Goal: Information Seeking & Learning: Learn about a topic

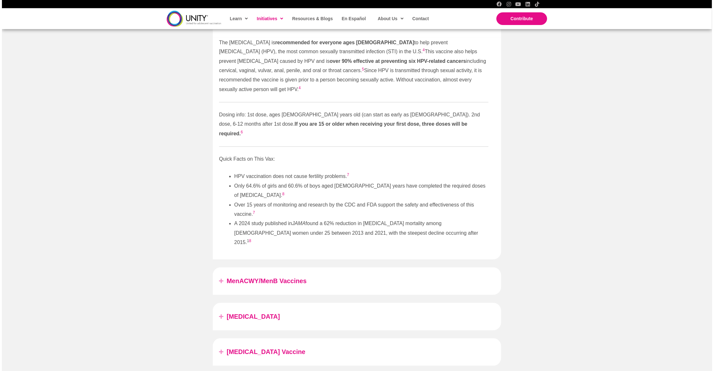
scroll to position [816, 0]
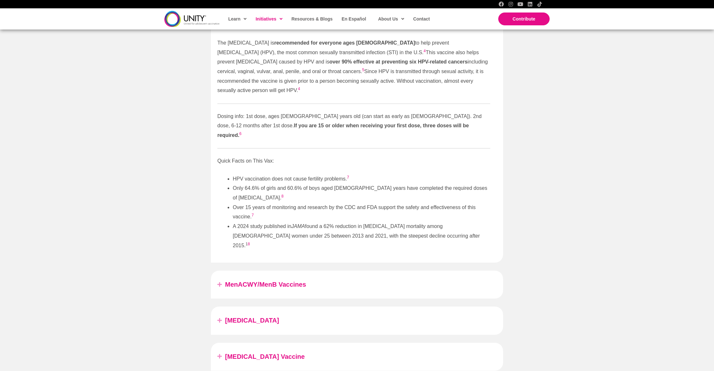
click at [275, 279] on link "MenACWY/MenB Vaccines" at bounding box center [360, 285] width 271 height 12
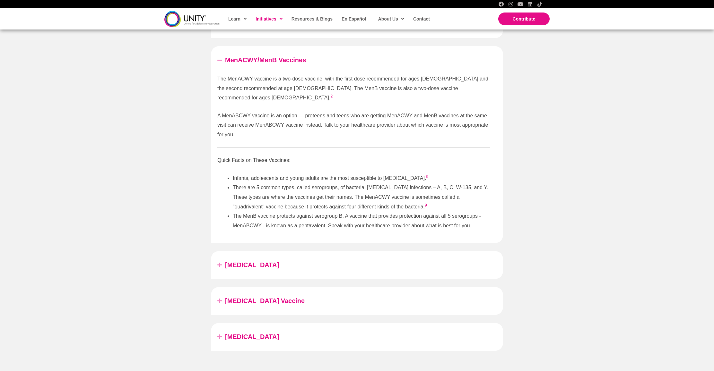
click at [243, 259] on link "[MEDICAL_DATA]" at bounding box center [360, 265] width 271 height 12
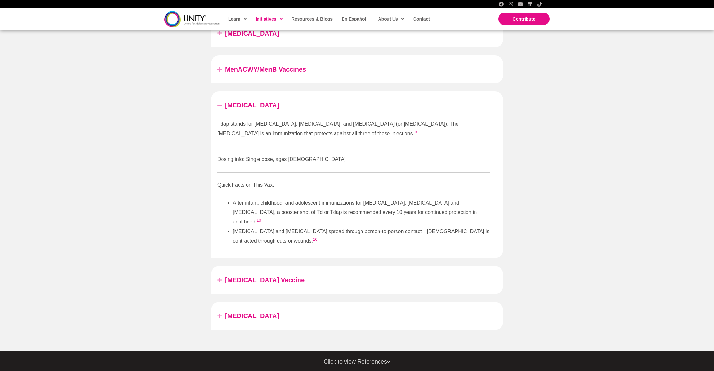
scroll to position [804, 0]
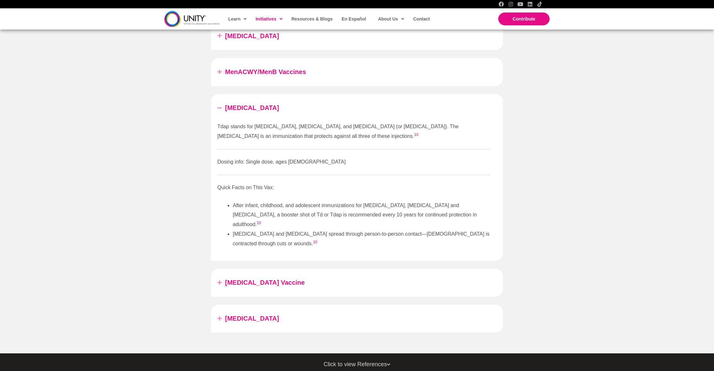
click at [292, 277] on link "[MEDICAL_DATA] Vaccine" at bounding box center [360, 283] width 271 height 12
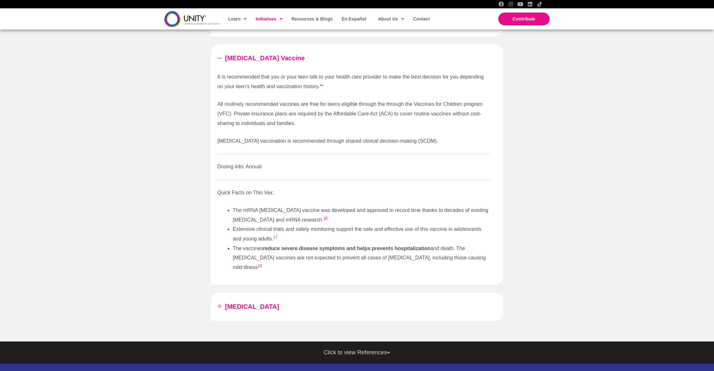
scroll to position [875, 0]
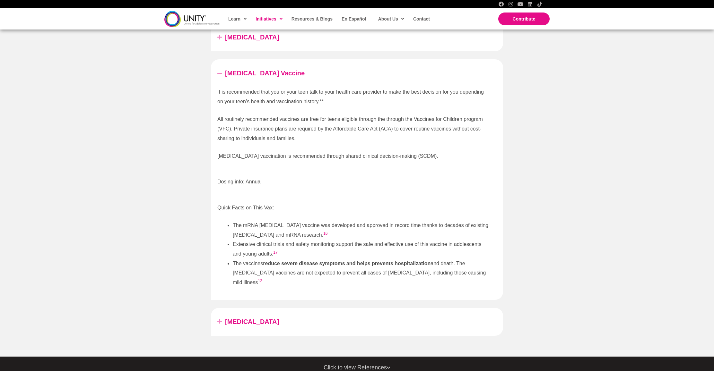
click at [307, 308] on div "[MEDICAL_DATA]" at bounding box center [357, 322] width 292 height 28
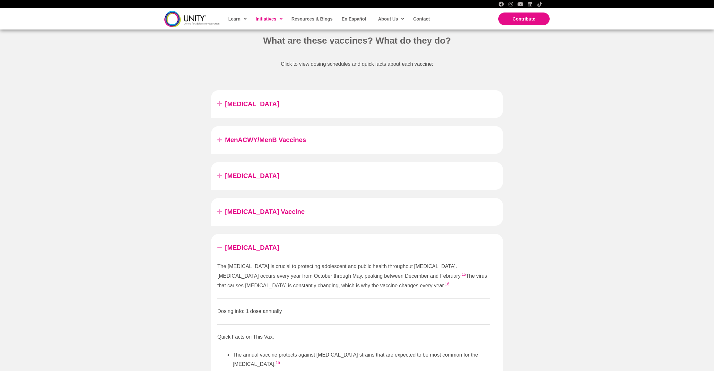
scroll to position [715, 0]
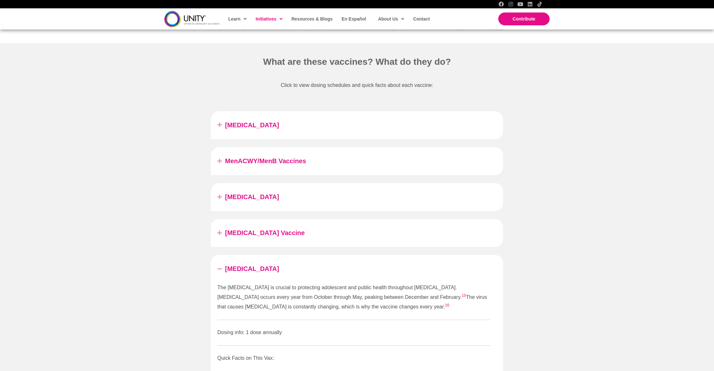
click at [309, 242] on div "[MEDICAL_DATA] Vaccine" at bounding box center [357, 233] width 292 height 28
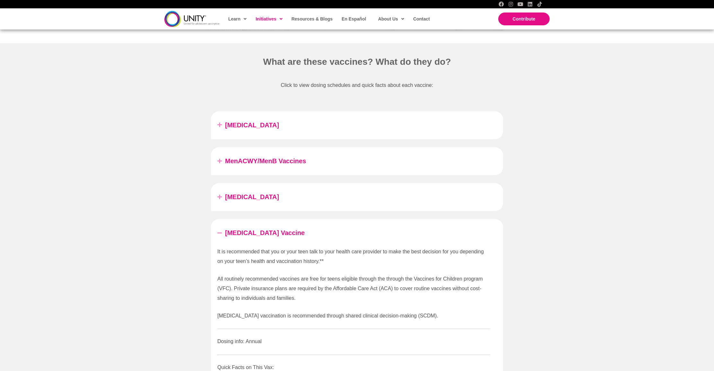
scroll to position [715, 0]
click at [303, 189] on div "[MEDICAL_DATA]" at bounding box center [357, 198] width 292 height 28
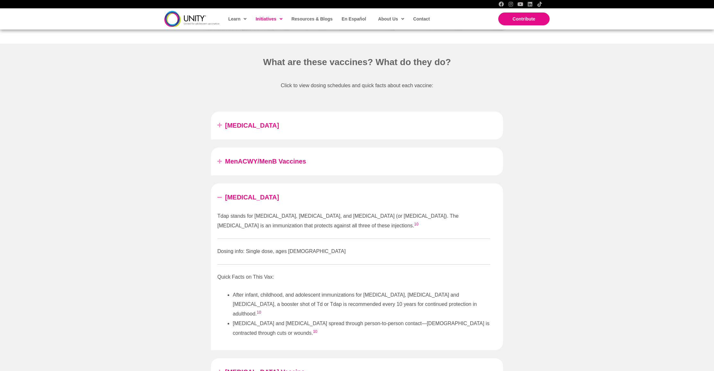
click at [334, 169] on div "MenACWY/MenB Vaccines" at bounding box center [357, 162] width 292 height 28
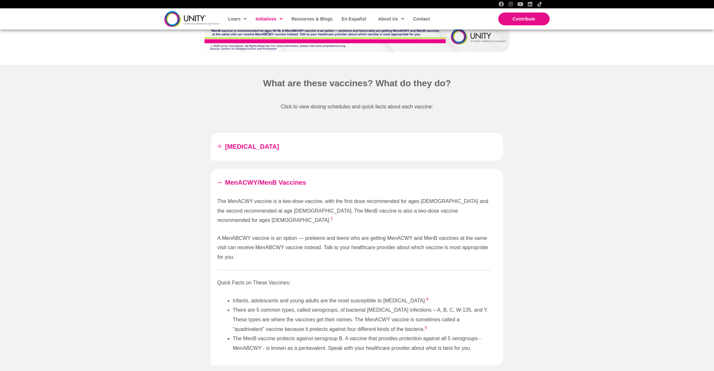
scroll to position [699, 0]
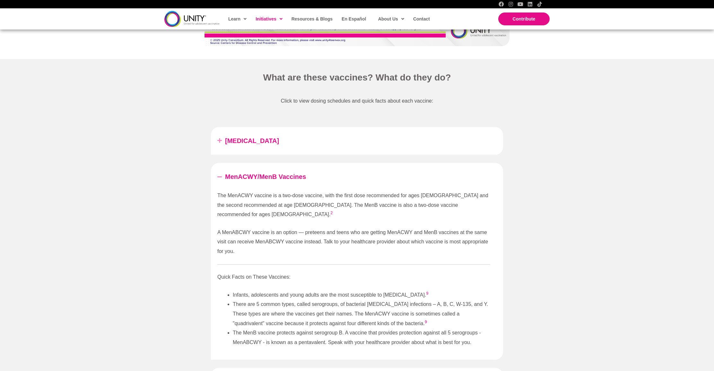
click at [319, 144] on link "[MEDICAL_DATA]" at bounding box center [360, 141] width 271 height 12
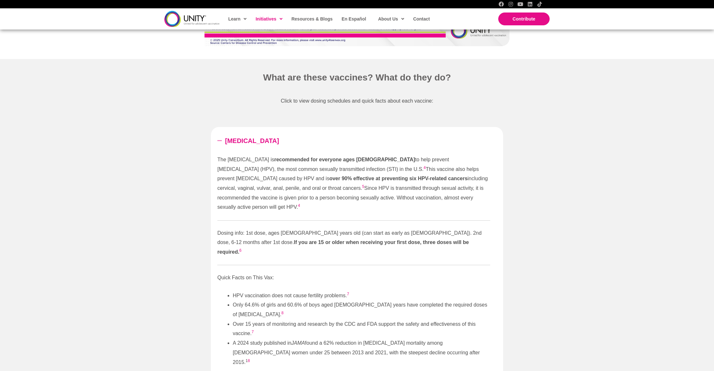
click at [319, 144] on link "[MEDICAL_DATA]" at bounding box center [360, 141] width 271 height 12
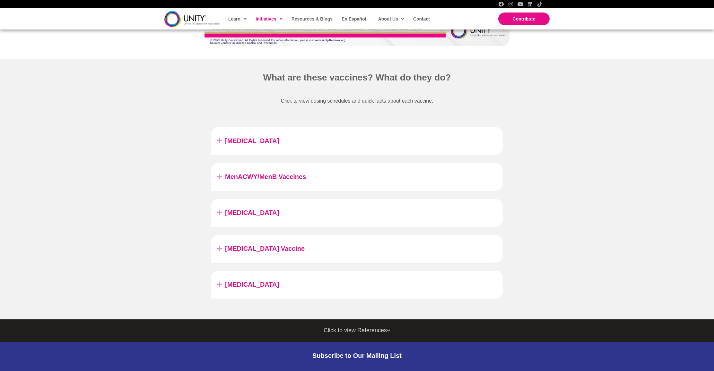
click at [321, 172] on link "MenACWY/MenB Vaccines" at bounding box center [360, 177] width 271 height 12
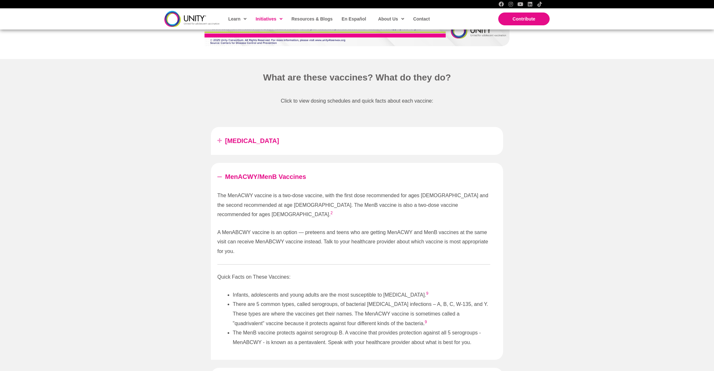
click at [321, 172] on link "MenACWY/MenB Vaccines" at bounding box center [360, 177] width 271 height 12
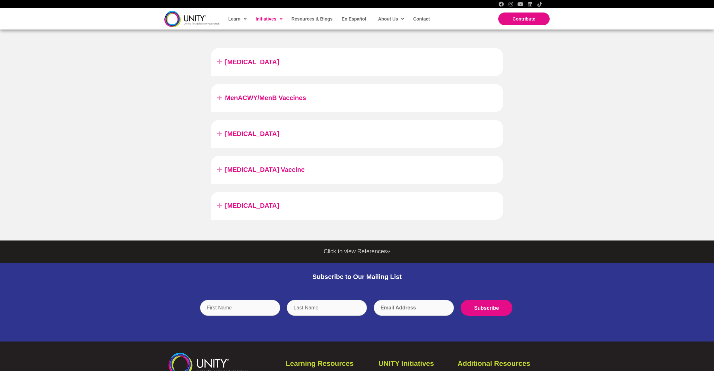
scroll to position [824, 0]
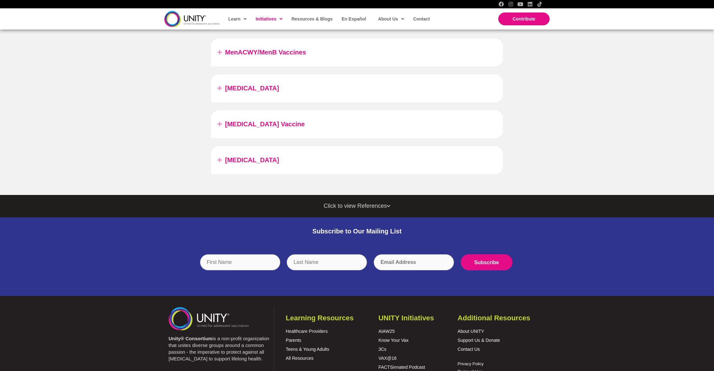
click at [308, 164] on link "[MEDICAL_DATA]" at bounding box center [360, 160] width 271 height 12
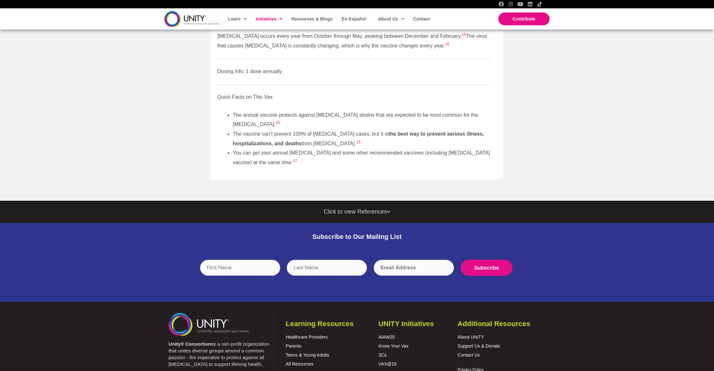
scroll to position [977, 0]
